Goal: Complete application form: Complete application form

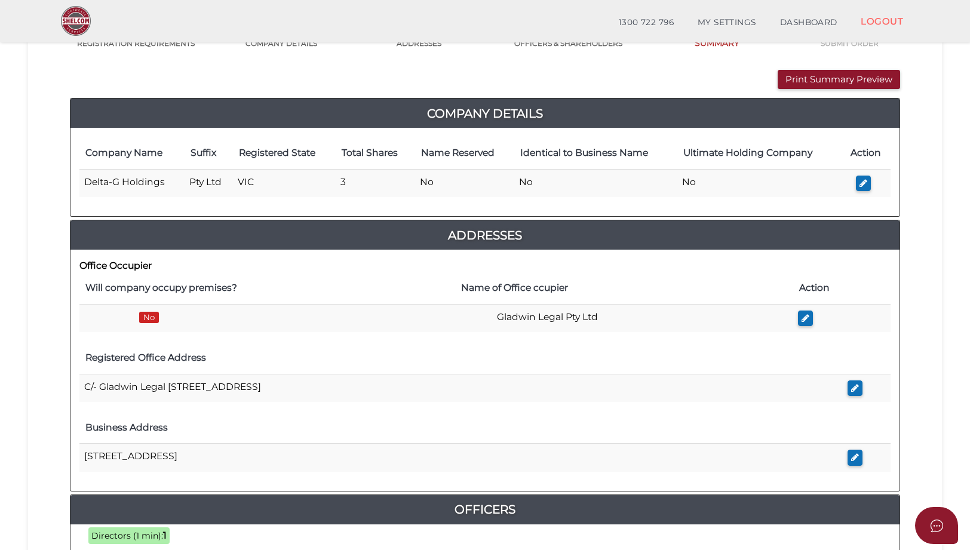
scroll to position [538, 0]
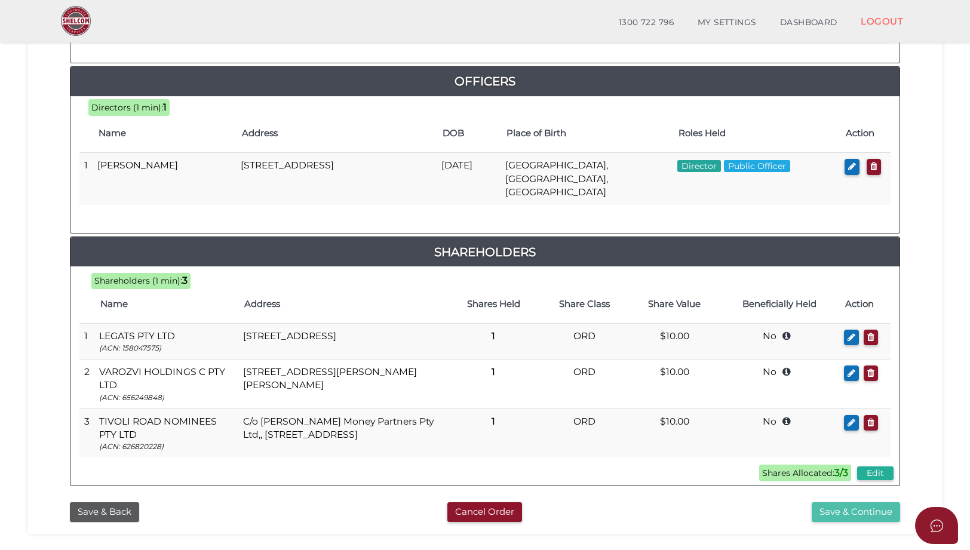
click at [844, 506] on button "Save & Continue" at bounding box center [856, 513] width 88 height 20
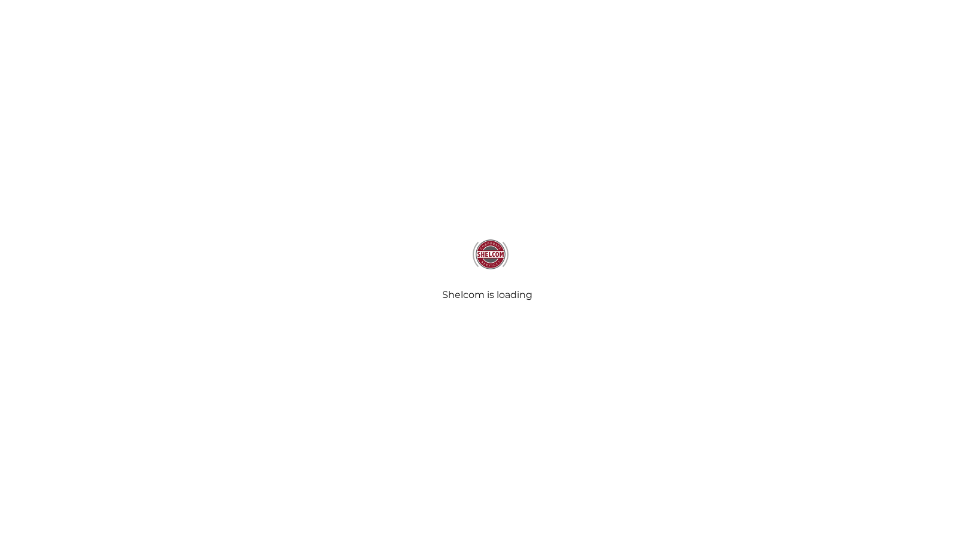
select select "Comb Binding"
select select "No"
radio input "true"
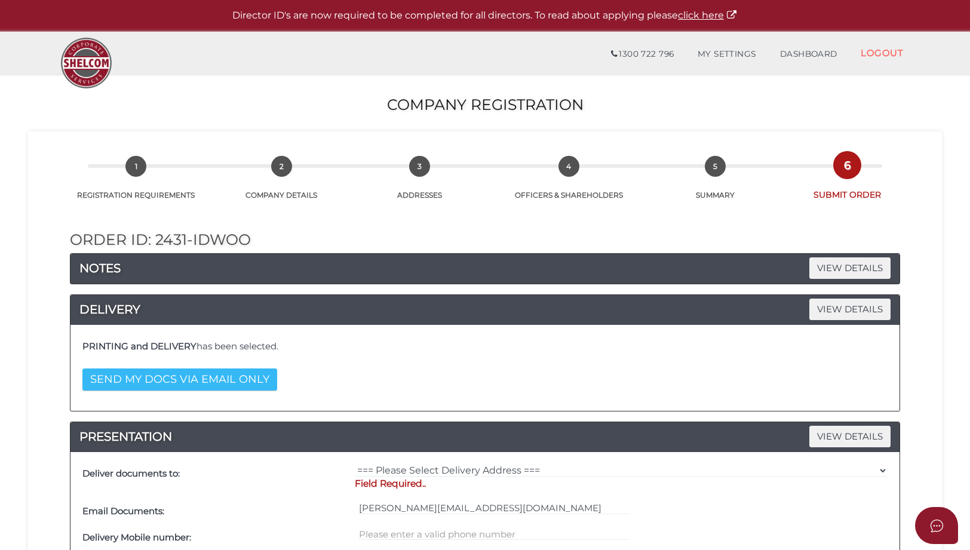
click at [143, 382] on button "SEND MY DOCS VIA EMAIL ONLY" at bounding box center [179, 380] width 195 height 22
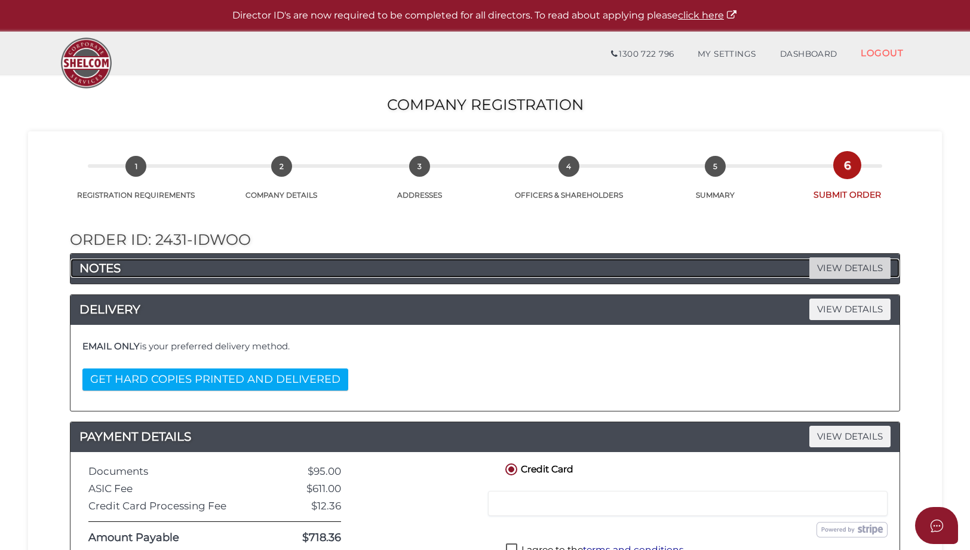
click at [834, 266] on span "VIEW DETAILS" at bounding box center [850, 268] width 81 height 21
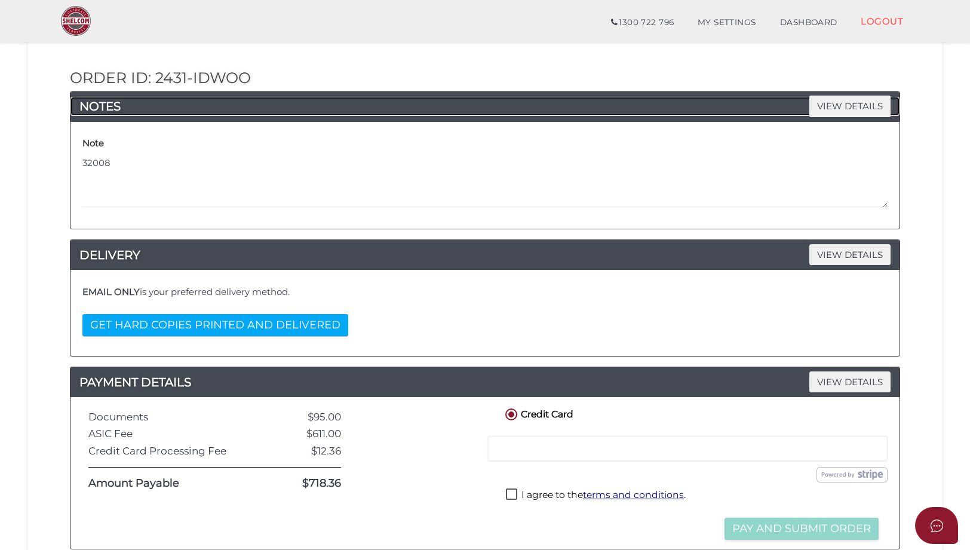
scroll to position [179, 0]
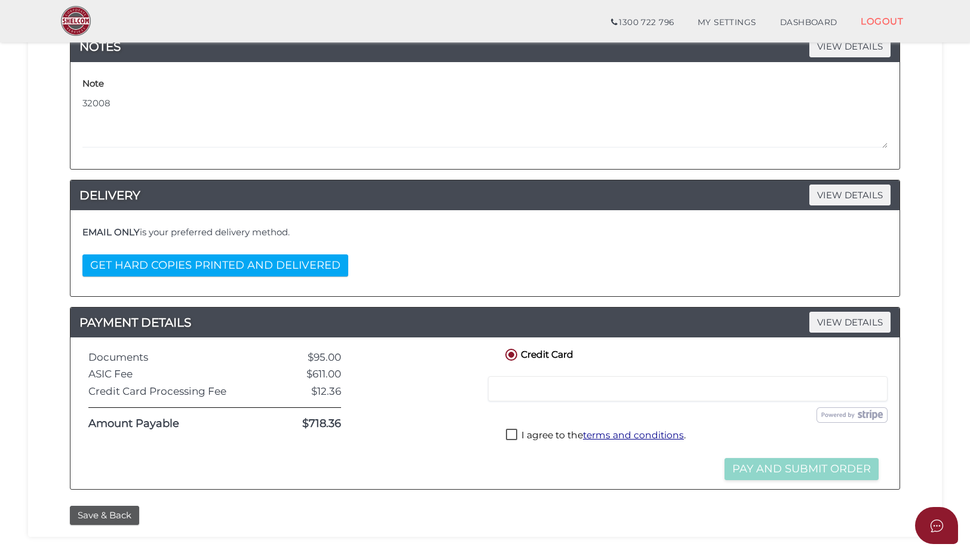
click at [514, 436] on label "I agree to the terms and conditions ." at bounding box center [596, 436] width 180 height 15
checkbox input "true"
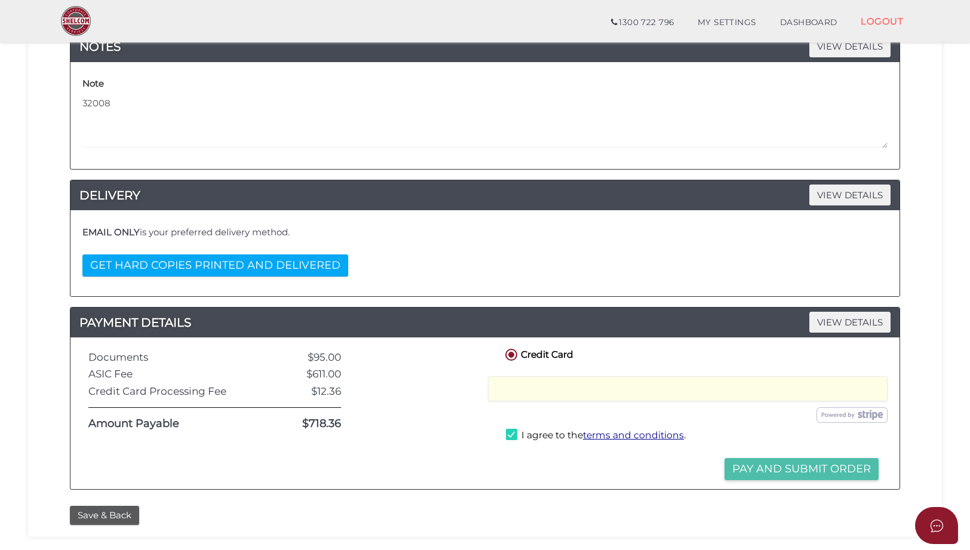
click at [805, 473] on button "Pay and Submit Order" at bounding box center [802, 469] width 154 height 22
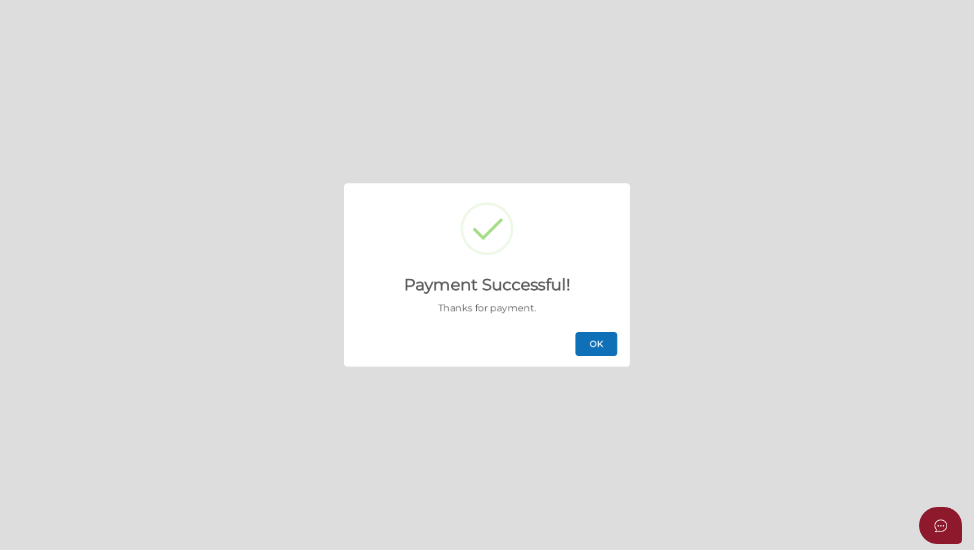
click at [594, 345] on button "OK" at bounding box center [596, 344] width 42 height 24
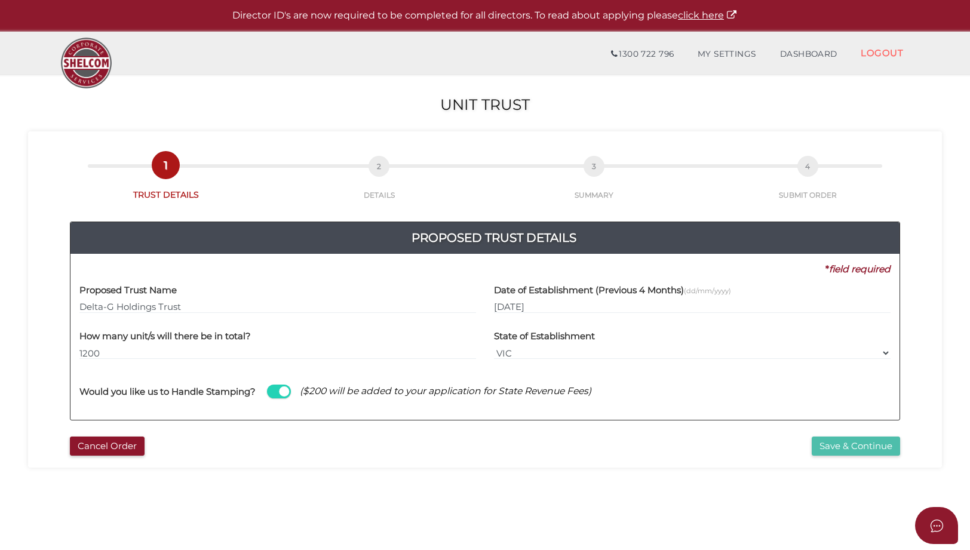
click at [869, 452] on button "Save & Continue" at bounding box center [856, 447] width 88 height 20
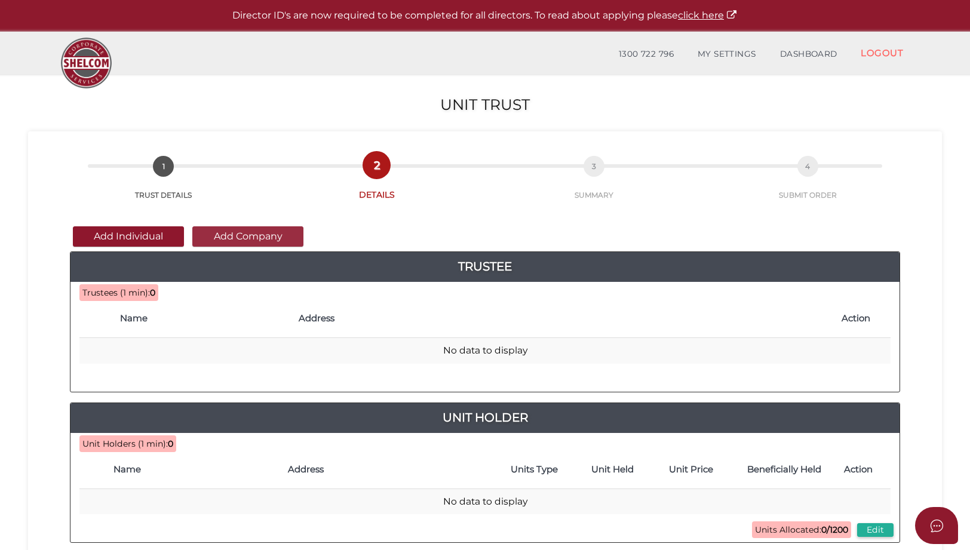
click at [257, 235] on button "Add Company" at bounding box center [247, 236] width 111 height 20
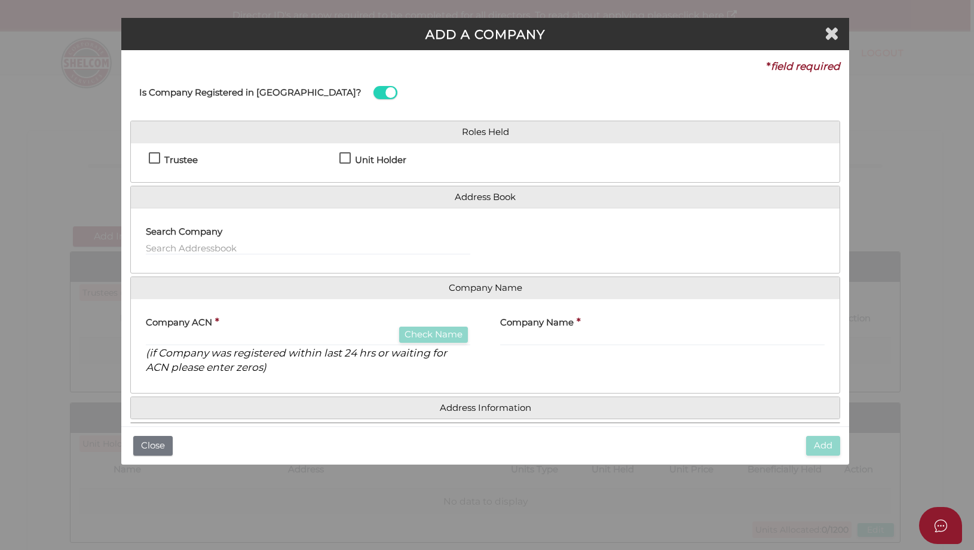
click at [189, 161] on h4 "Trustee" at bounding box center [180, 160] width 33 height 10
checkbox input "true"
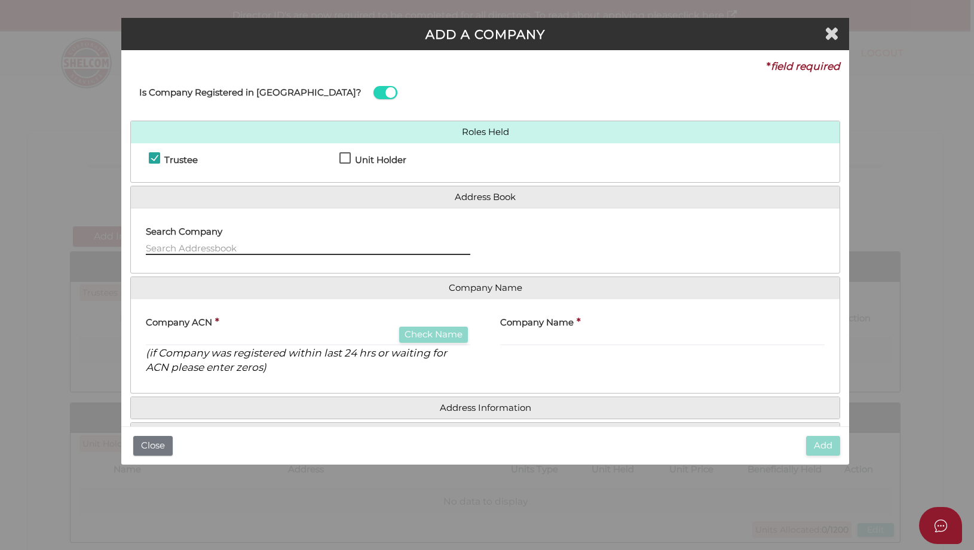
click at [192, 249] on input "text" at bounding box center [308, 248] width 324 height 13
type input "Delta-G"
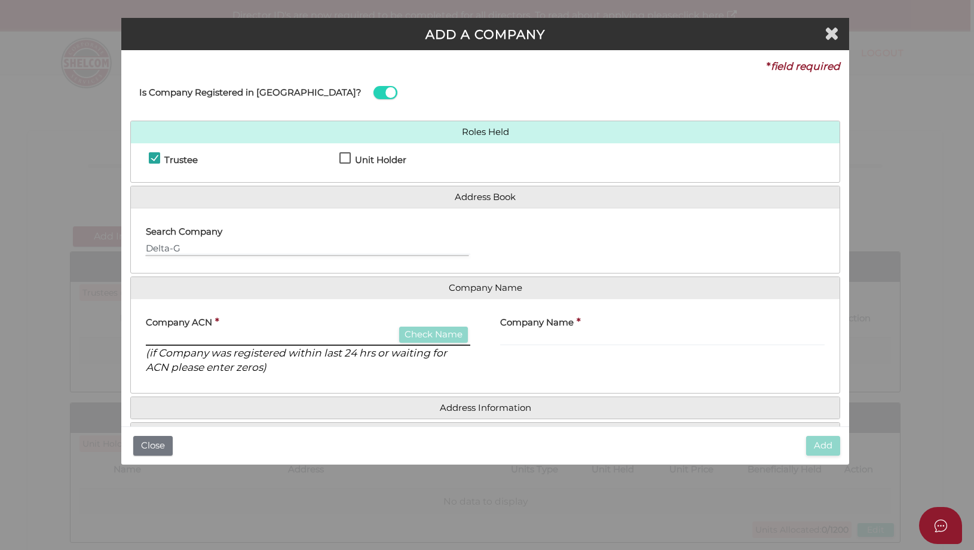
click at [308, 336] on input "text" at bounding box center [308, 339] width 324 height 13
click at [828, 33] on icon "Close" at bounding box center [832, 33] width 14 height 18
